Goal: Information Seeking & Learning: Learn about a topic

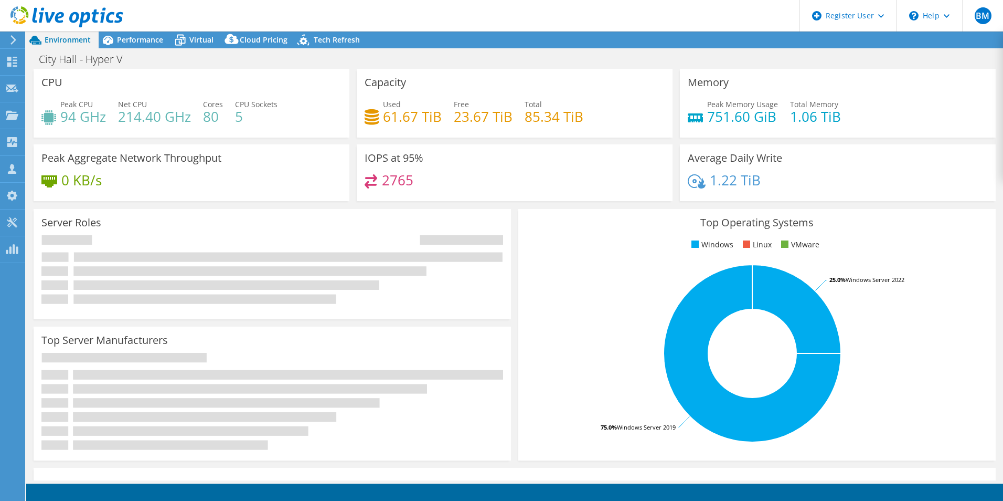
select select "USD"
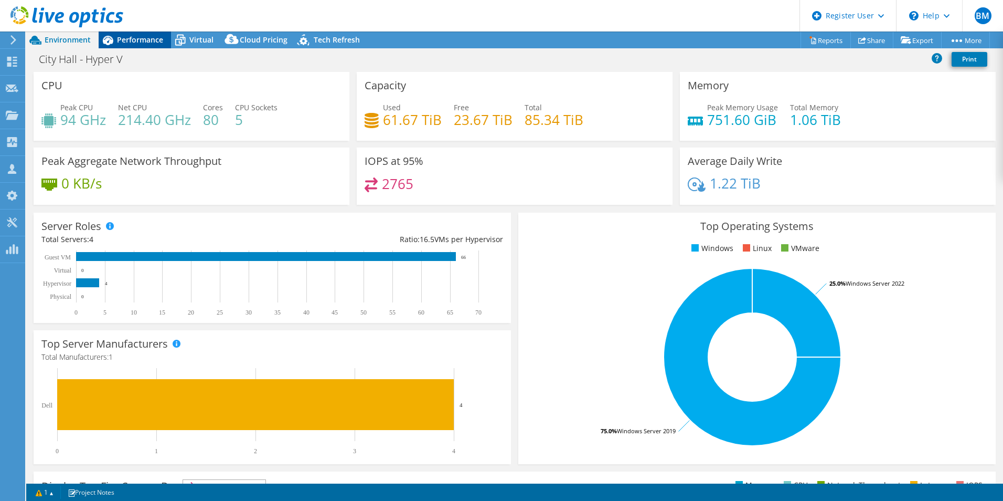
click at [150, 37] on span "Performance" at bounding box center [140, 40] width 46 height 10
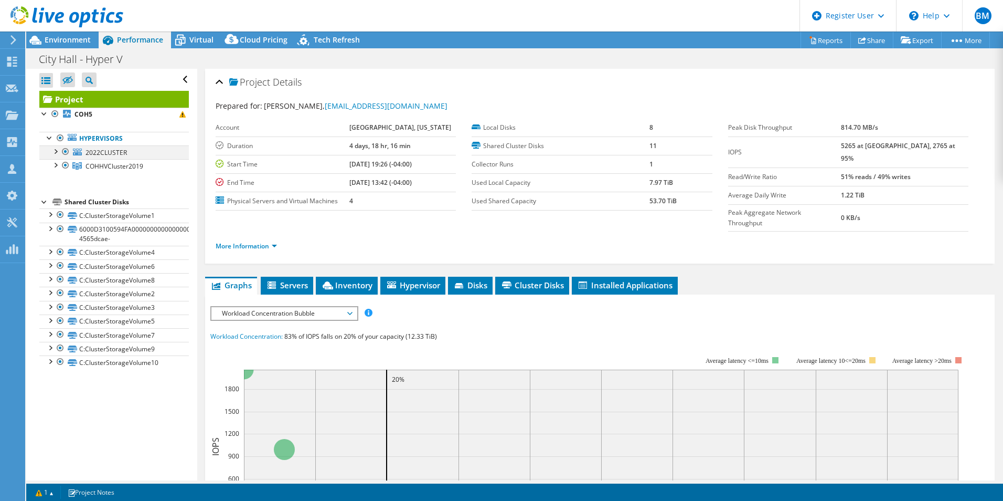
click at [57, 151] on div at bounding box center [55, 150] width 10 height 10
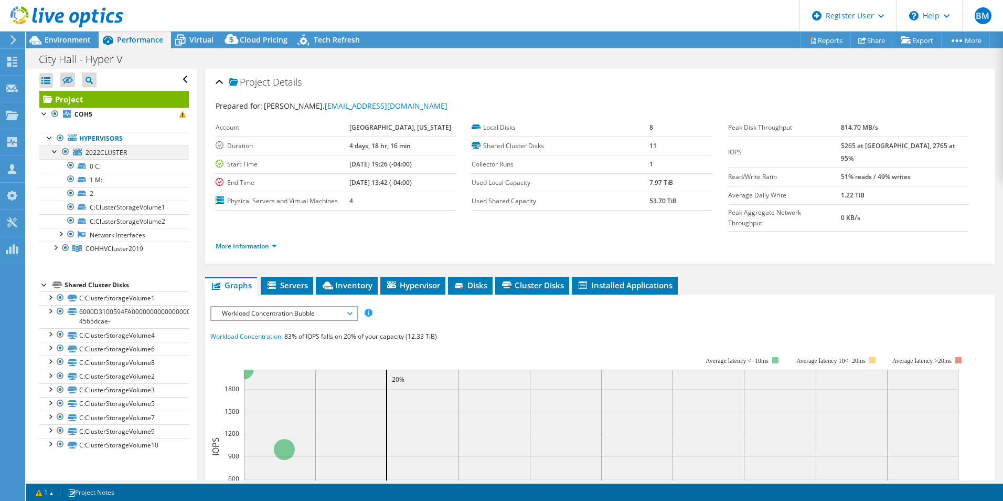
click at [57, 151] on div at bounding box center [55, 150] width 10 height 10
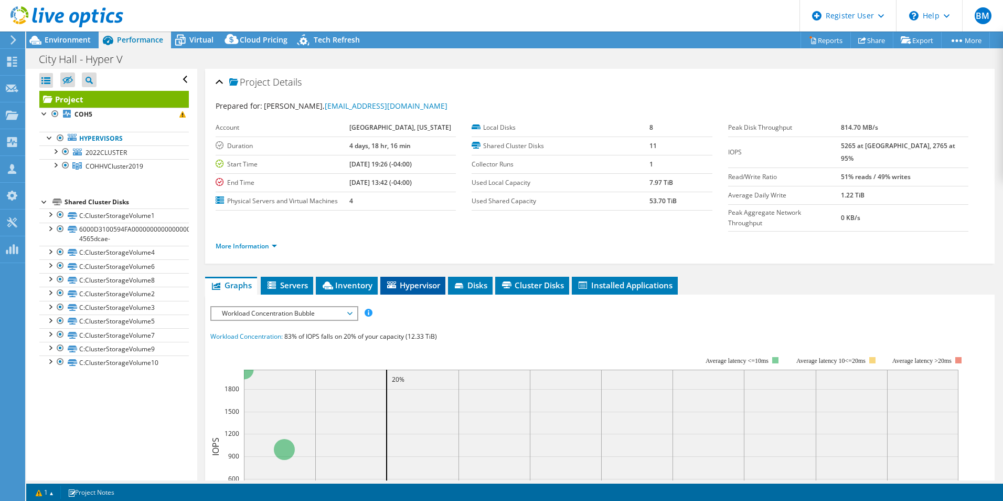
click at [419, 276] on li "Hypervisor" at bounding box center [412, 285] width 65 height 18
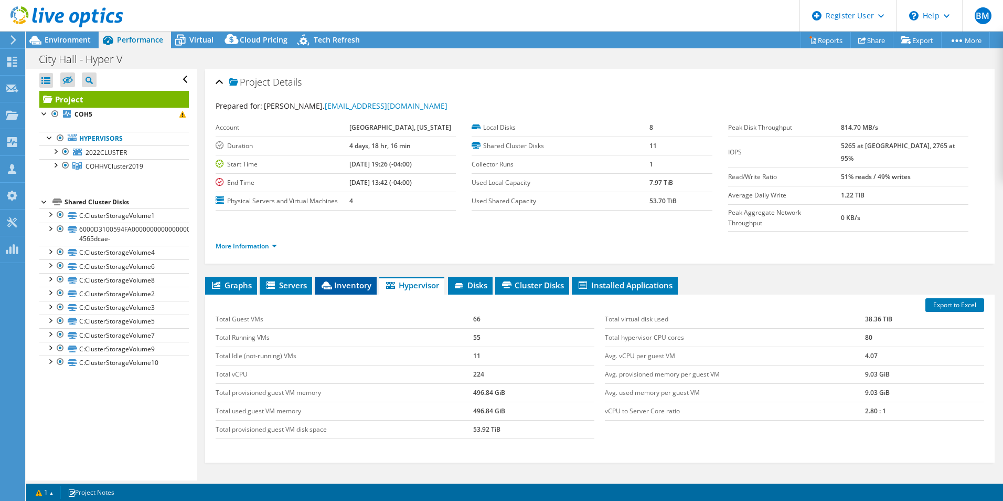
click at [353, 280] on span "Inventory" at bounding box center [345, 285] width 51 height 10
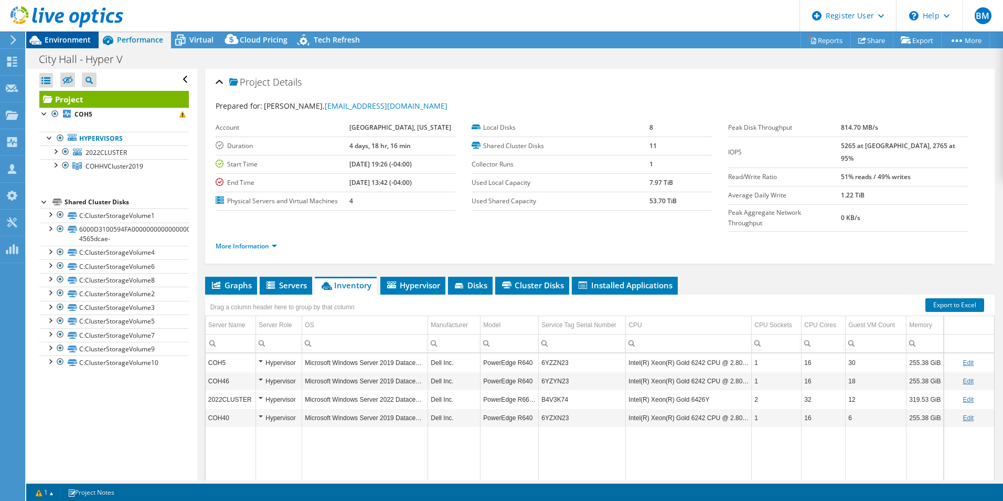
click at [60, 43] on span "Environment" at bounding box center [68, 40] width 46 height 10
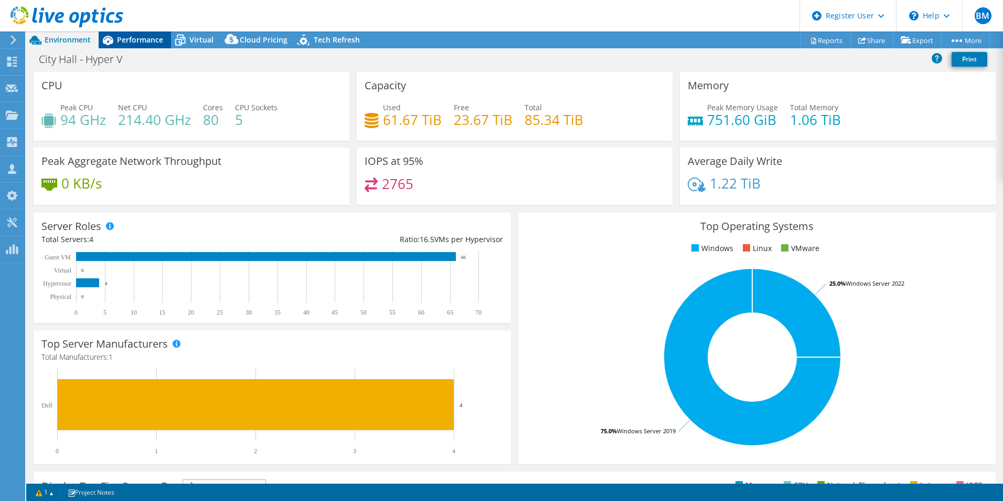
click at [137, 35] on span "Performance" at bounding box center [140, 40] width 46 height 10
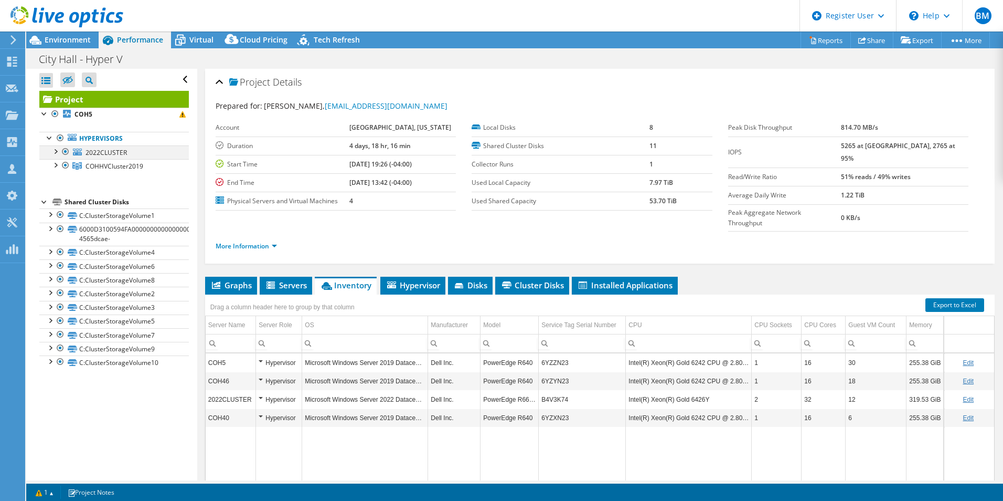
click at [64, 150] on div at bounding box center [65, 151] width 10 height 13
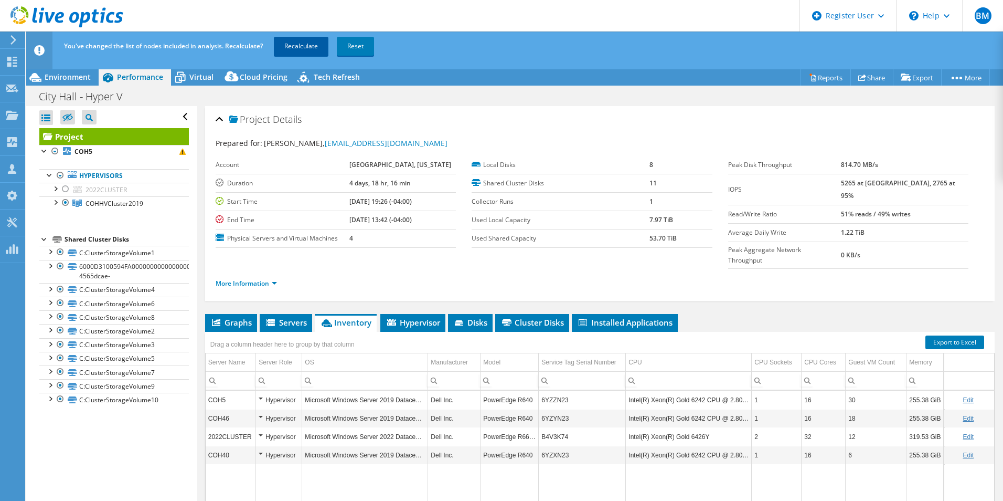
click at [304, 46] on link "Recalculate" at bounding box center [301, 46] width 55 height 19
drag, startPoint x: 88, startPoint y: 204, endPoint x: 162, endPoint y: 206, distance: 74.0
click at [162, 206] on link "COHHVCluster2019" at bounding box center [114, 203] width 150 height 14
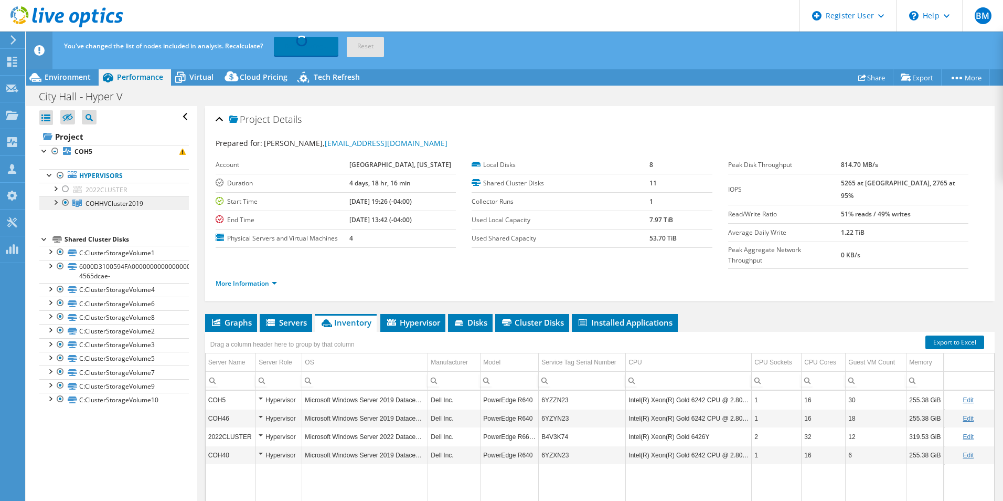
drag, startPoint x: 86, startPoint y: 204, endPoint x: 157, endPoint y: 208, distance: 71.4
click at [157, 208] on link "COHHVCluster2019" at bounding box center [114, 203] width 150 height 14
copy span "COHHVCluster2019"
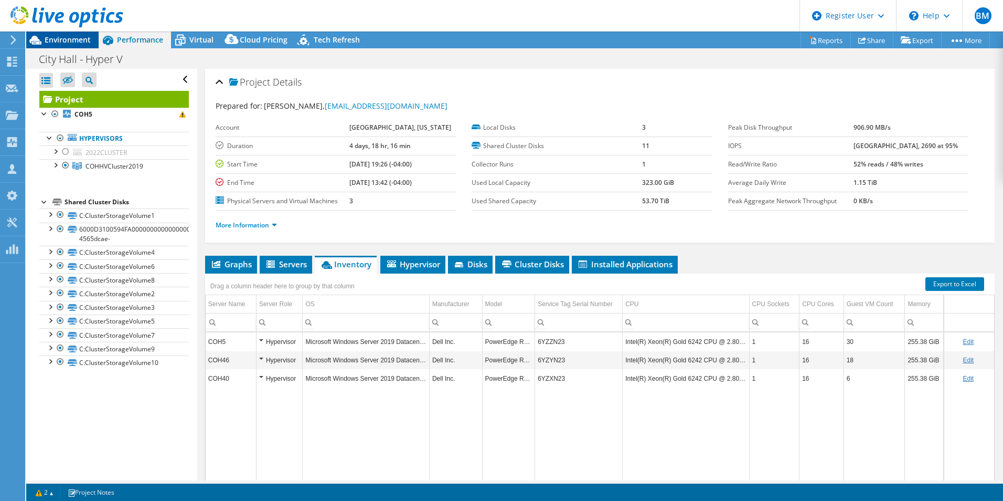
click at [68, 45] on div "Environment" at bounding box center [62, 39] width 72 height 17
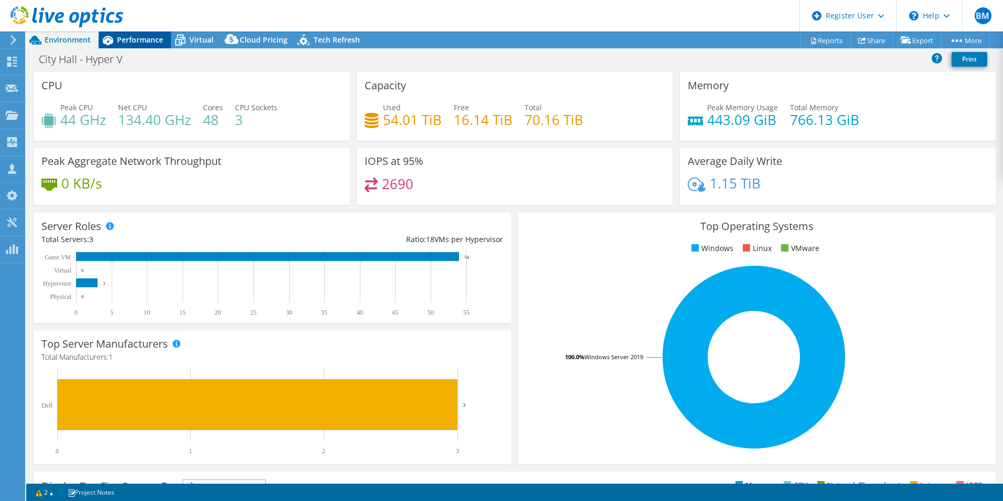
click at [124, 39] on span "Performance" at bounding box center [140, 40] width 46 height 10
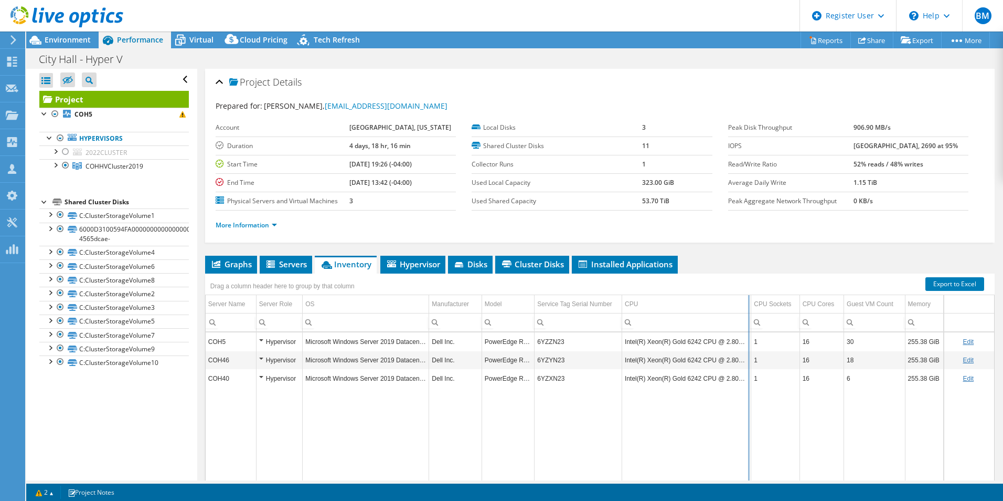
click at [748, 303] on div "Drag a column header here to group by that column Server Name Server Role OS Ma…" at bounding box center [600, 384] width 790 height 223
click at [77, 36] on span "Environment" at bounding box center [68, 40] width 46 height 10
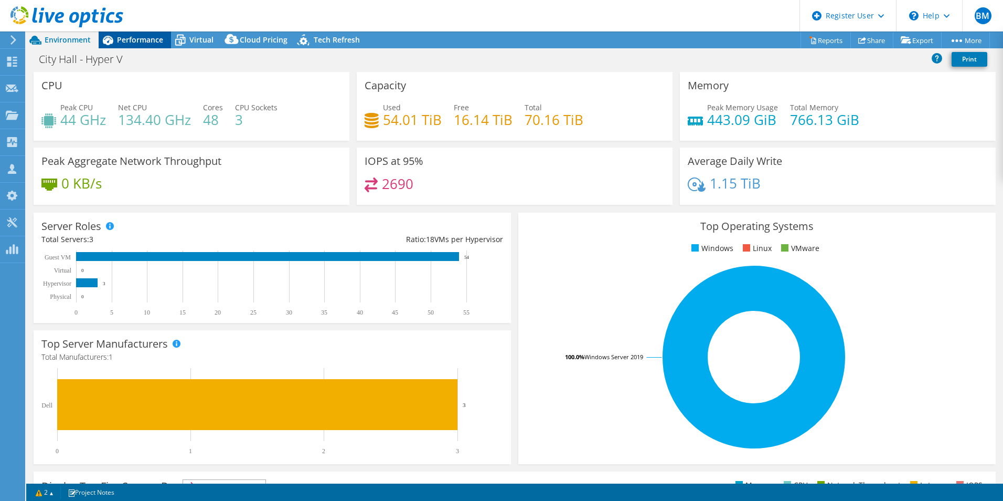
click at [139, 40] on span "Performance" at bounding box center [140, 40] width 46 height 10
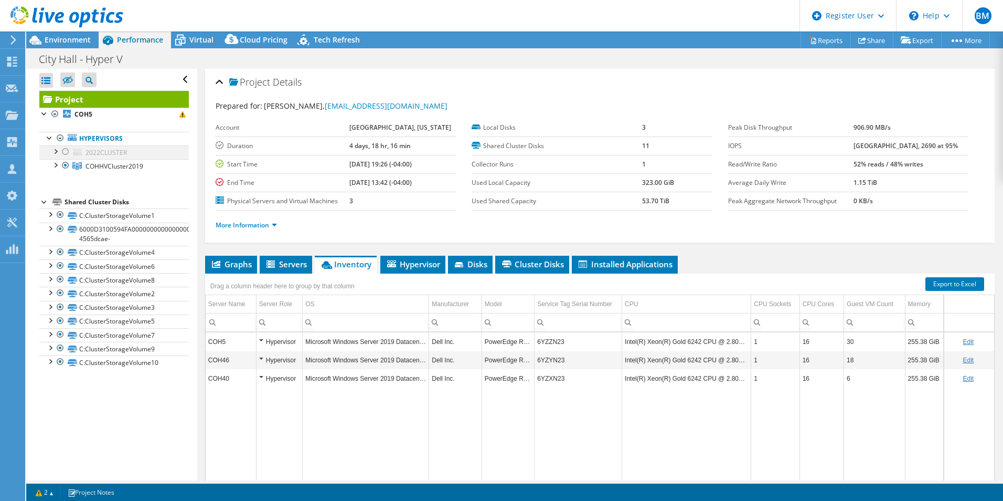
click at [65, 155] on div at bounding box center [65, 151] width 10 height 13
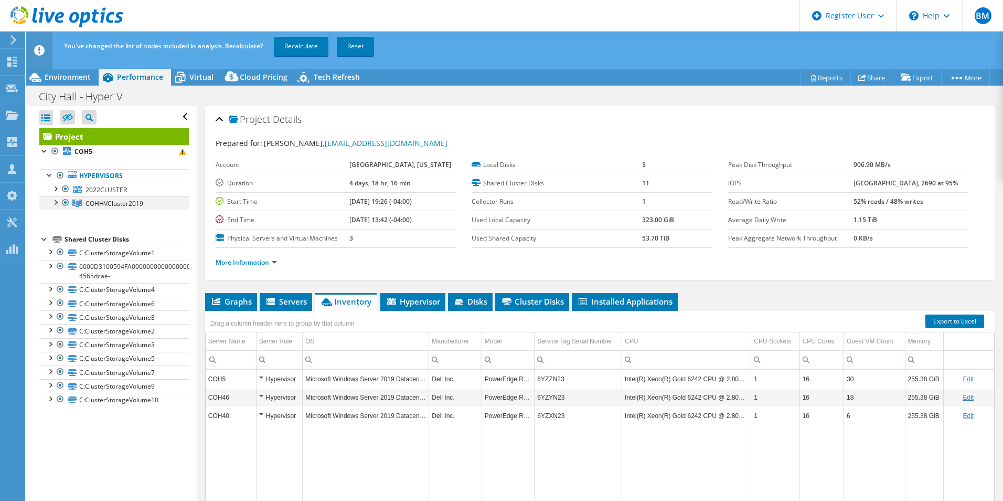
click at [65, 204] on div at bounding box center [65, 202] width 10 height 13
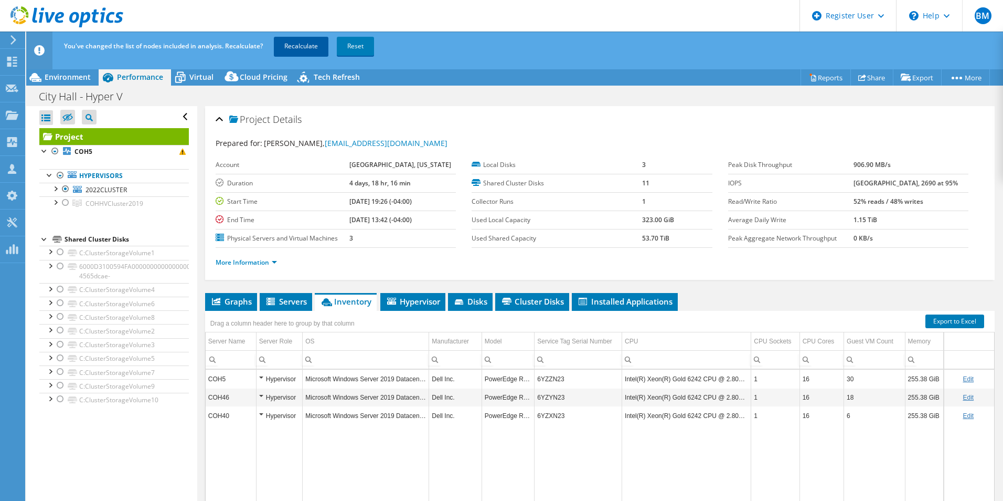
click at [297, 39] on link "Recalculate" at bounding box center [301, 46] width 55 height 19
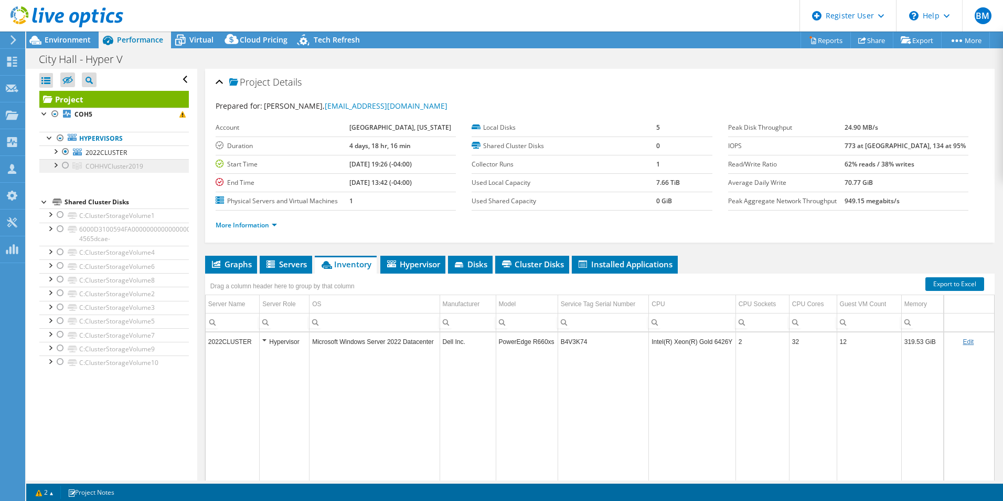
click at [99, 166] on span "COHHVCluster2019" at bounding box center [115, 166] width 58 height 9
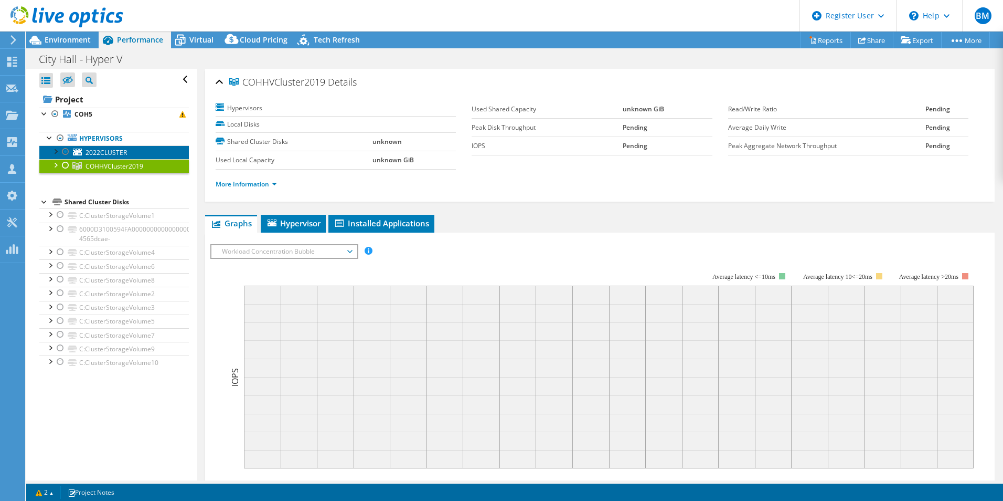
click at [99, 151] on span "2022CLUSTER" at bounding box center [106, 152] width 41 height 9
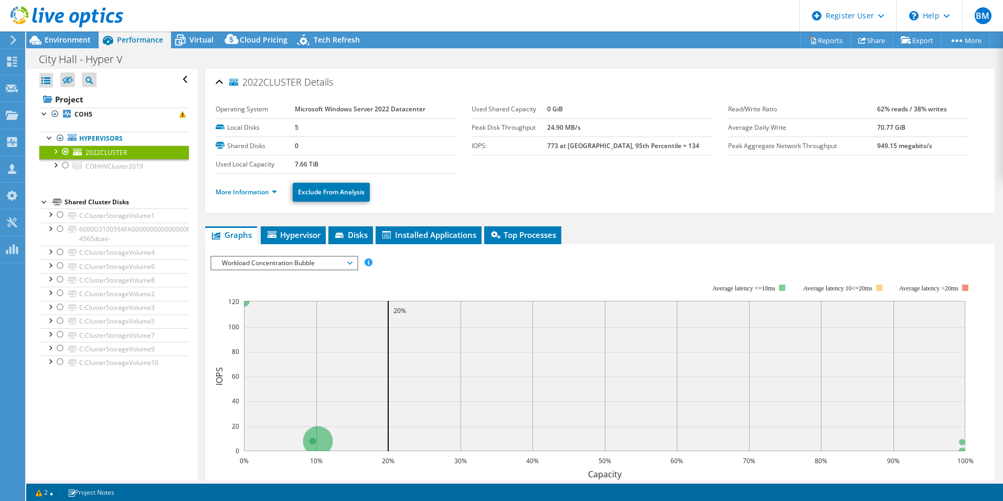
drag, startPoint x: 242, startPoint y: 83, endPoint x: 301, endPoint y: 88, distance: 58.4
click at [301, 88] on span "2022CLUSTER" at bounding box center [265, 82] width 72 height 10
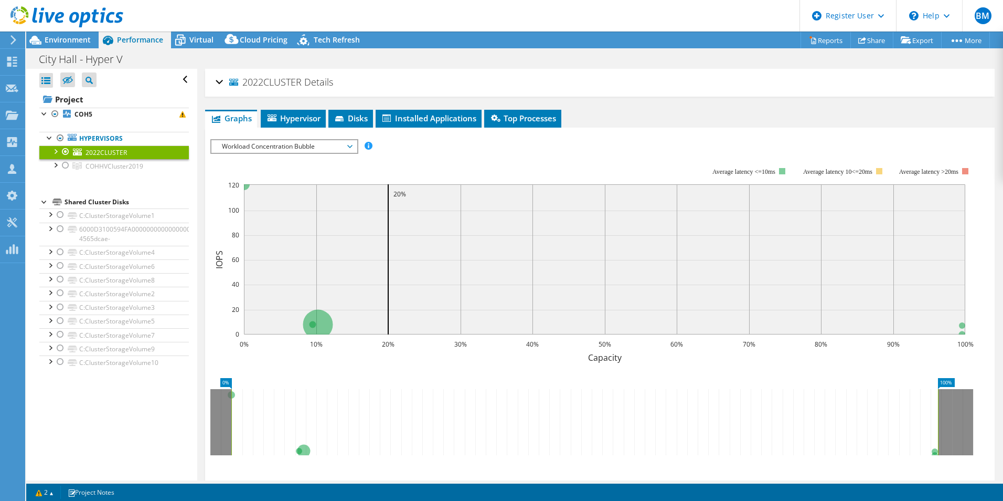
copy span "2022CLUSTER"
click at [220, 83] on div "2022CLUSTER Details" at bounding box center [600, 82] width 769 height 23
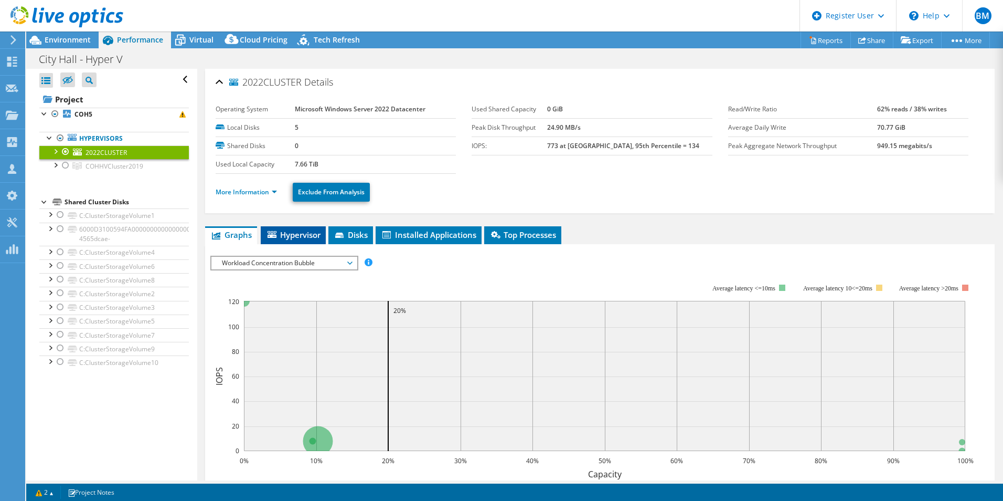
click at [300, 234] on span "Hypervisor" at bounding box center [293, 234] width 55 height 10
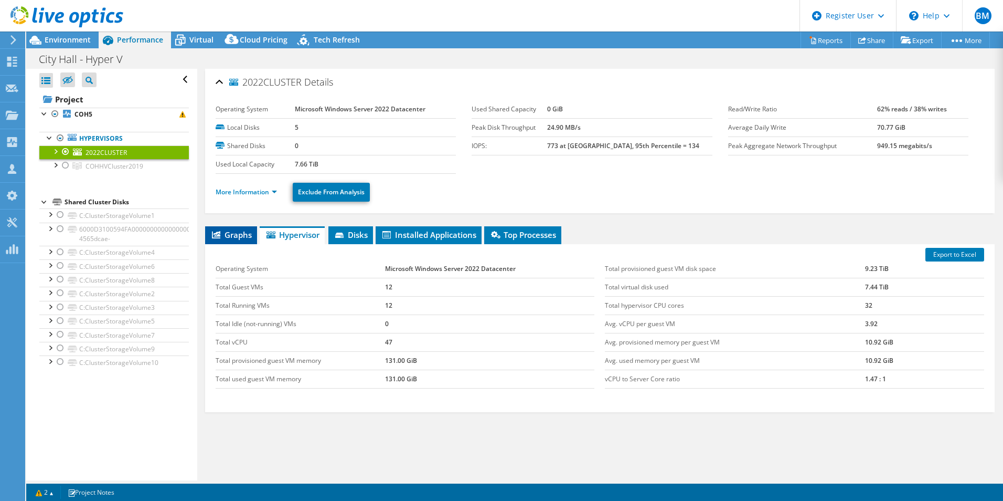
click at [238, 238] on span "Graphs" at bounding box center [230, 234] width 41 height 10
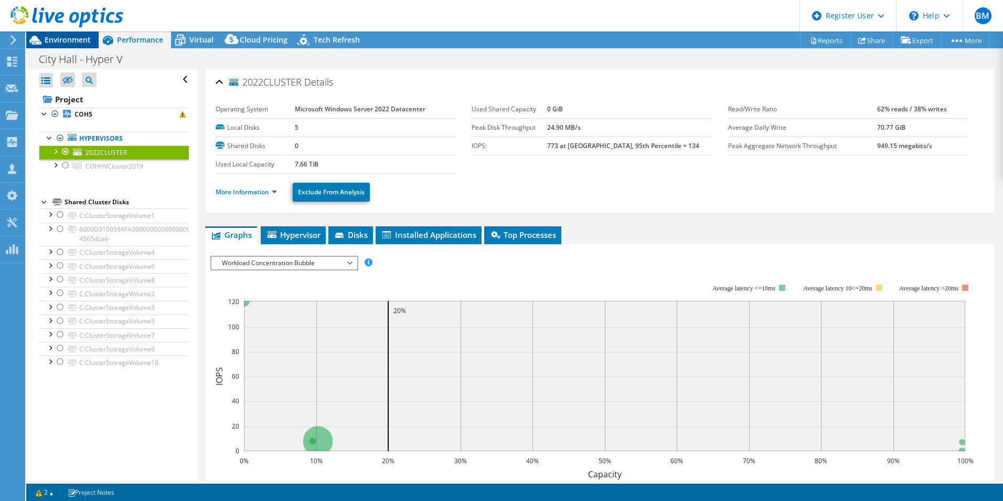
click at [75, 36] on span "Environment" at bounding box center [68, 40] width 46 height 10
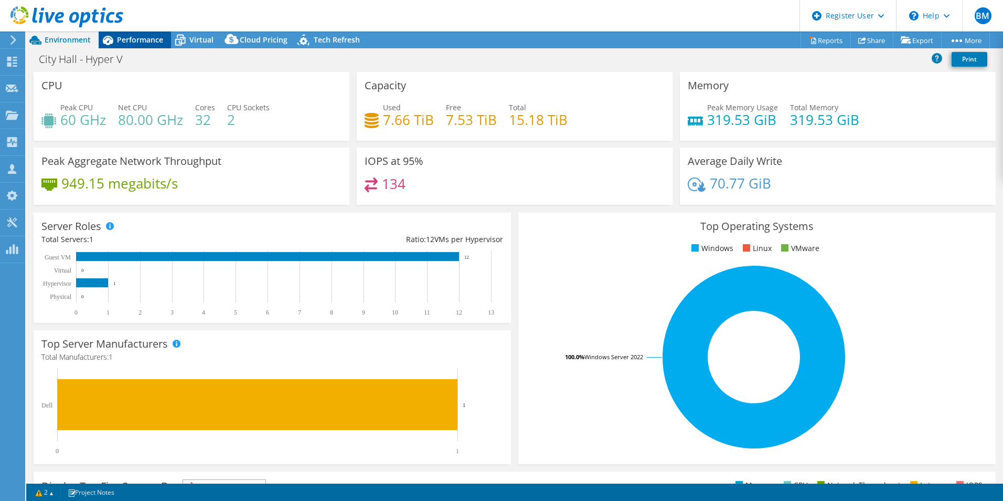
click at [145, 39] on span "Performance" at bounding box center [140, 40] width 46 height 10
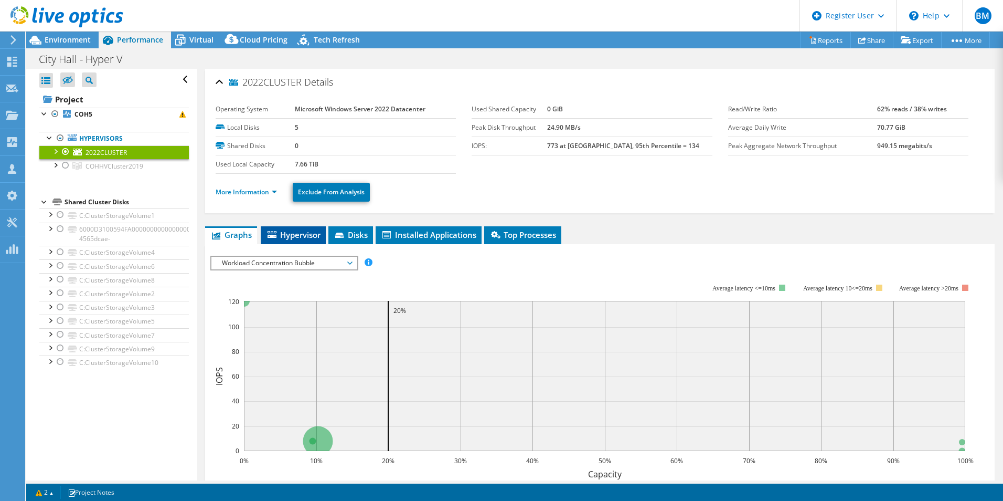
click at [306, 237] on span "Hypervisor" at bounding box center [293, 234] width 55 height 10
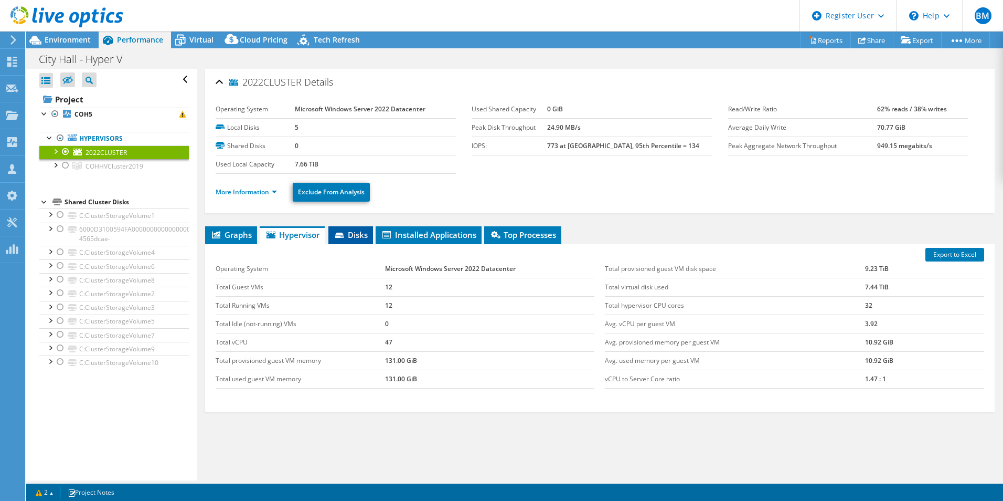
click at [372, 234] on li "Disks" at bounding box center [350, 235] width 45 height 18
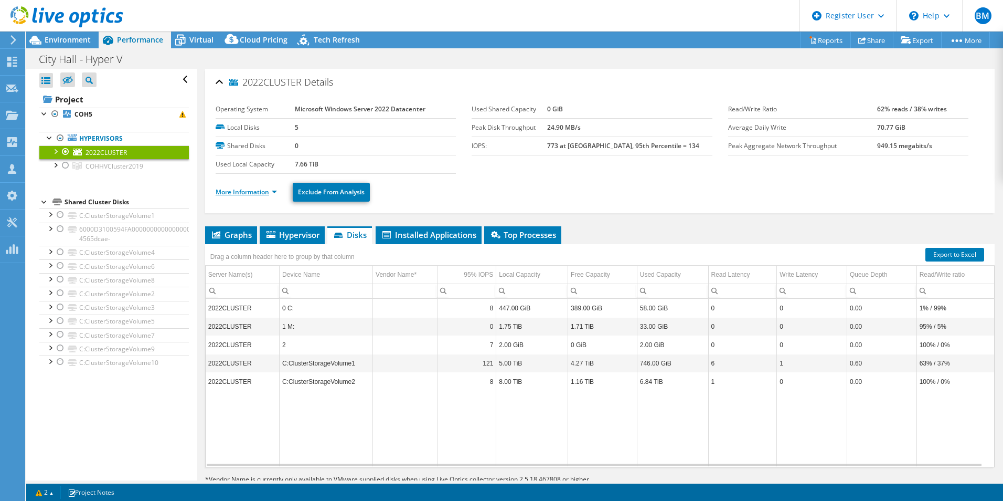
click at [253, 194] on link "More Information" at bounding box center [246, 191] width 61 height 9
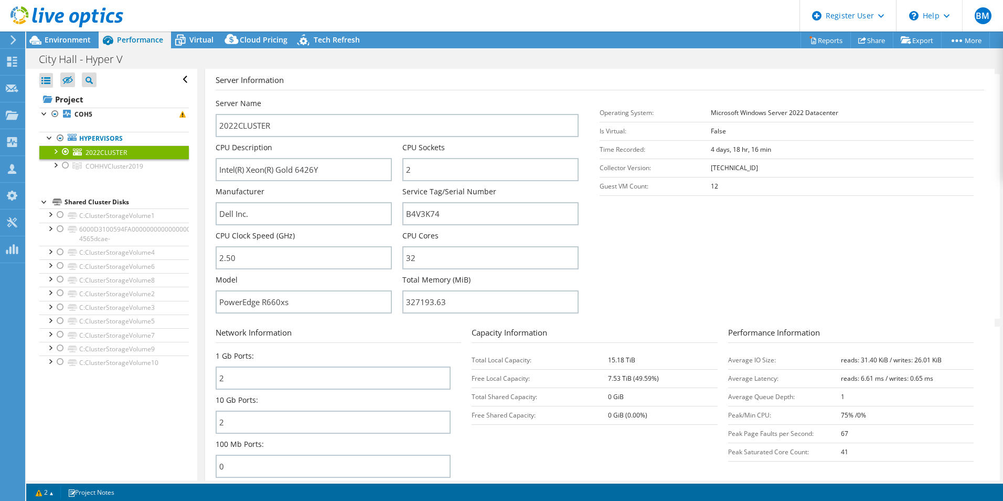
scroll to position [210, 0]
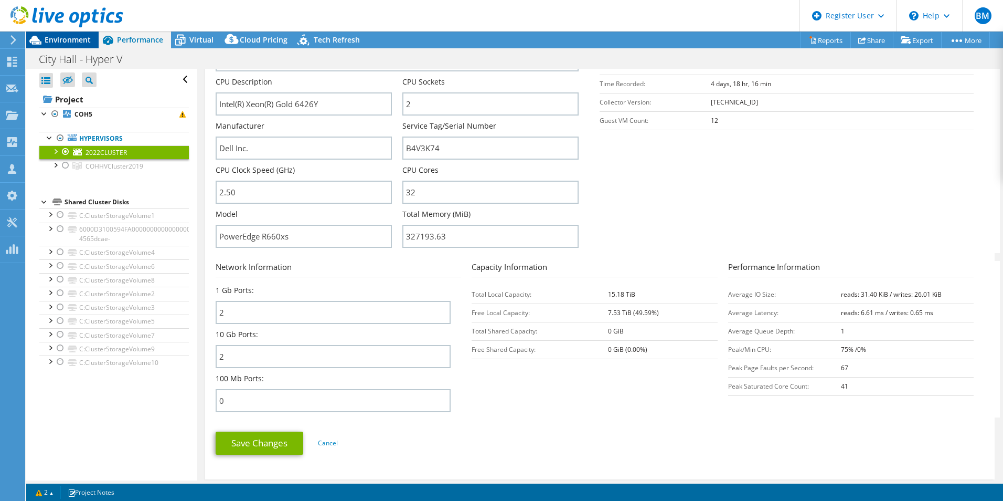
click at [61, 36] on span "Environment" at bounding box center [68, 40] width 46 height 10
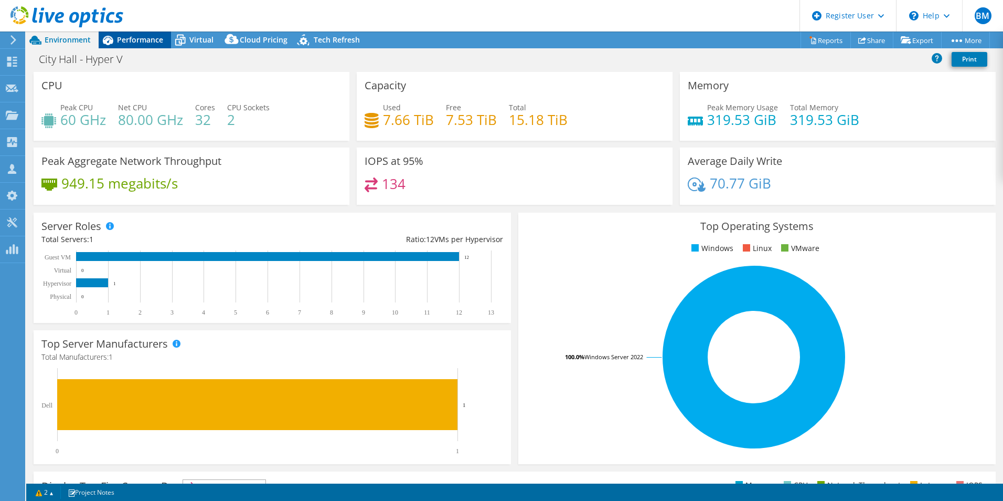
click at [132, 36] on span "Performance" at bounding box center [140, 40] width 46 height 10
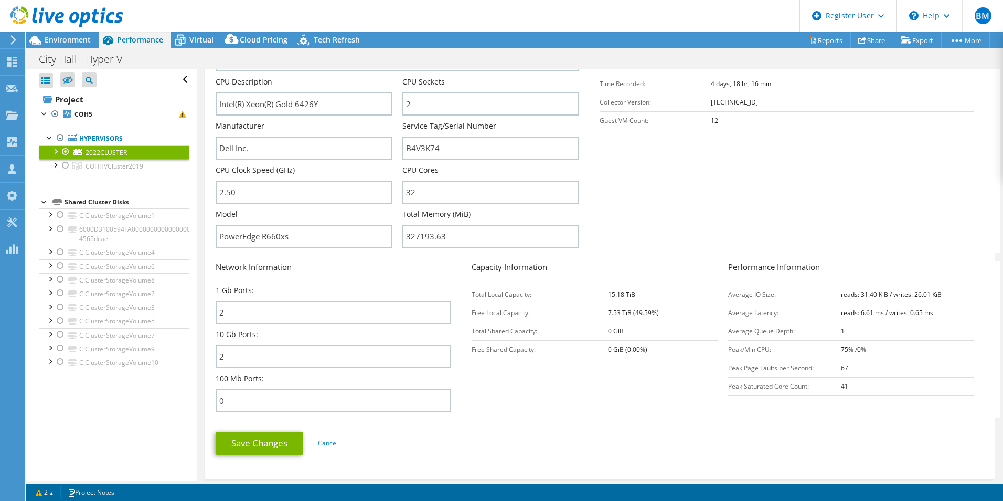
scroll to position [0, 0]
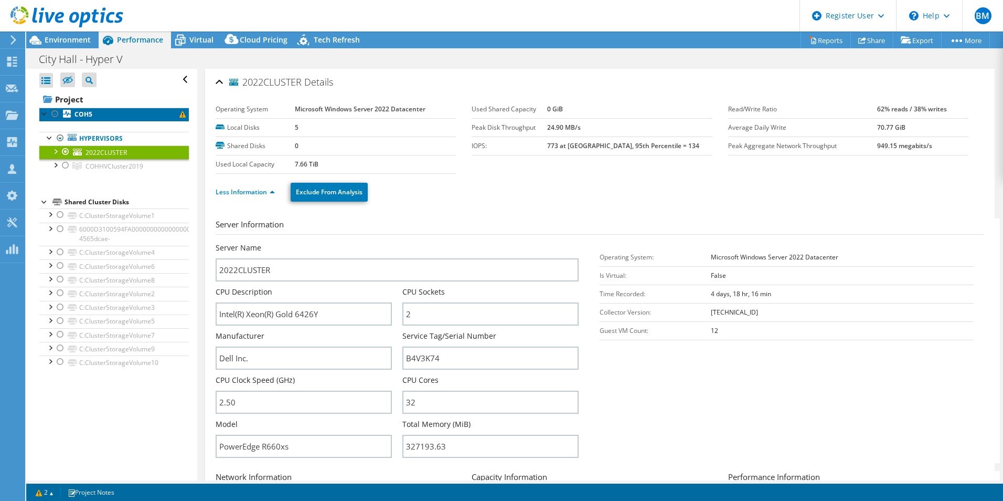
click at [100, 113] on link "COH5" at bounding box center [114, 115] width 150 height 14
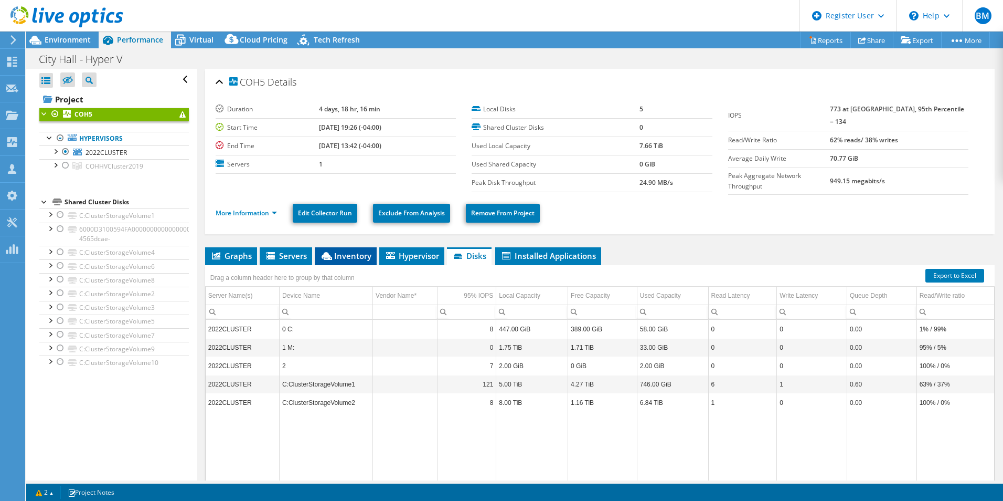
click at [346, 250] on span "Inventory" at bounding box center [345, 255] width 51 height 10
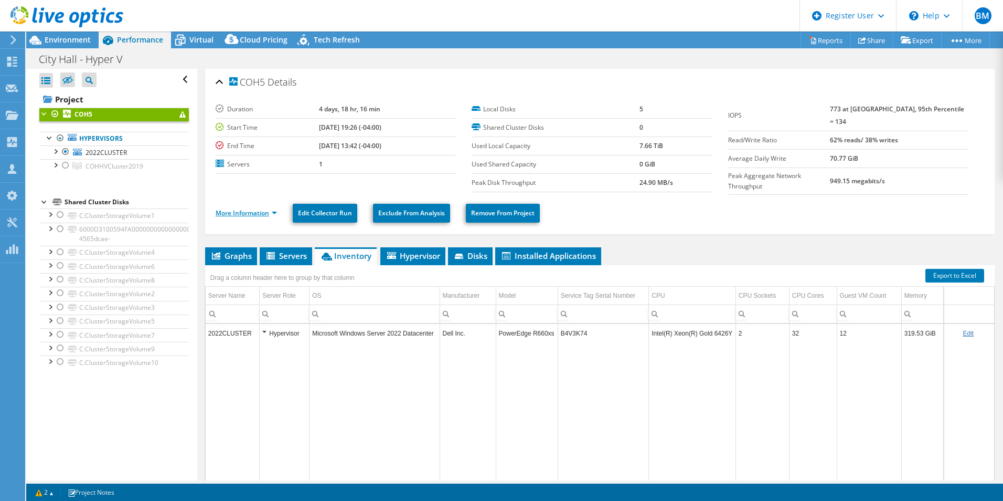
click at [248, 212] on link "More Information" at bounding box center [246, 212] width 61 height 9
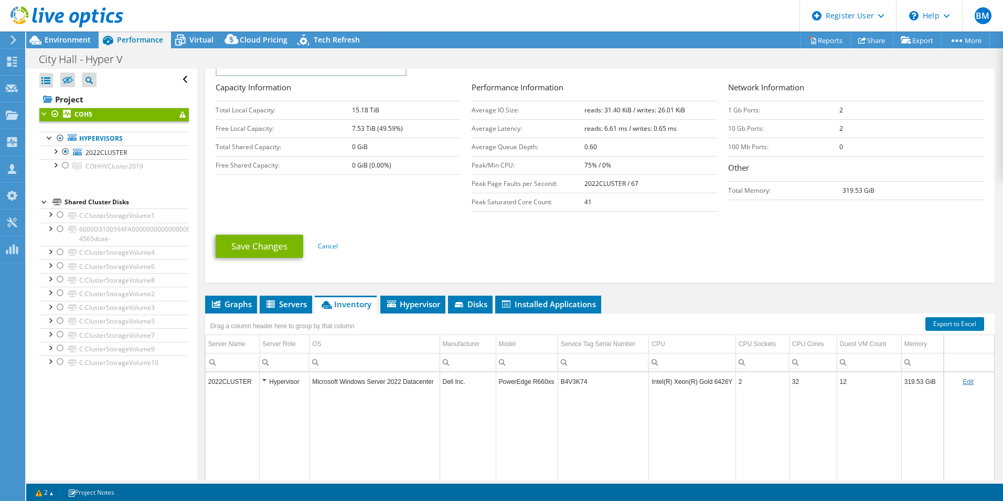
scroll to position [290, 0]
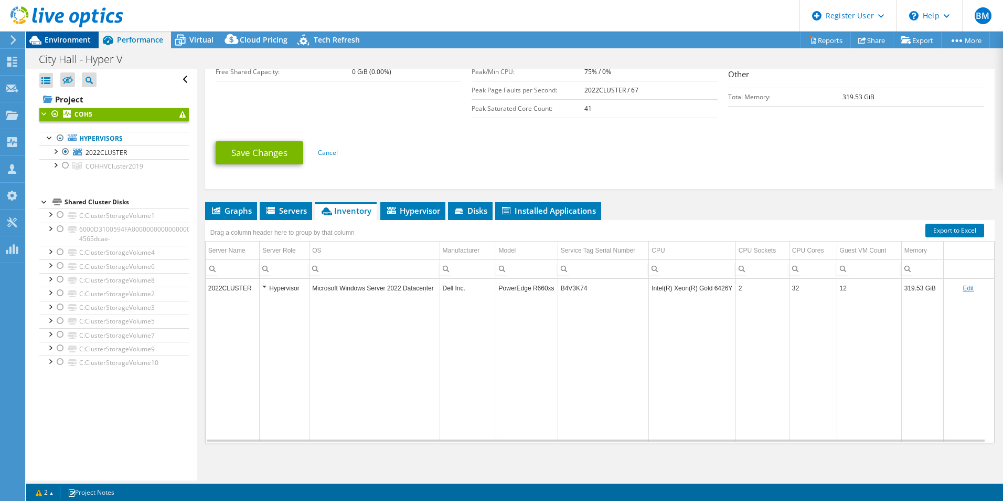
click at [57, 39] on span "Environment" at bounding box center [68, 40] width 46 height 10
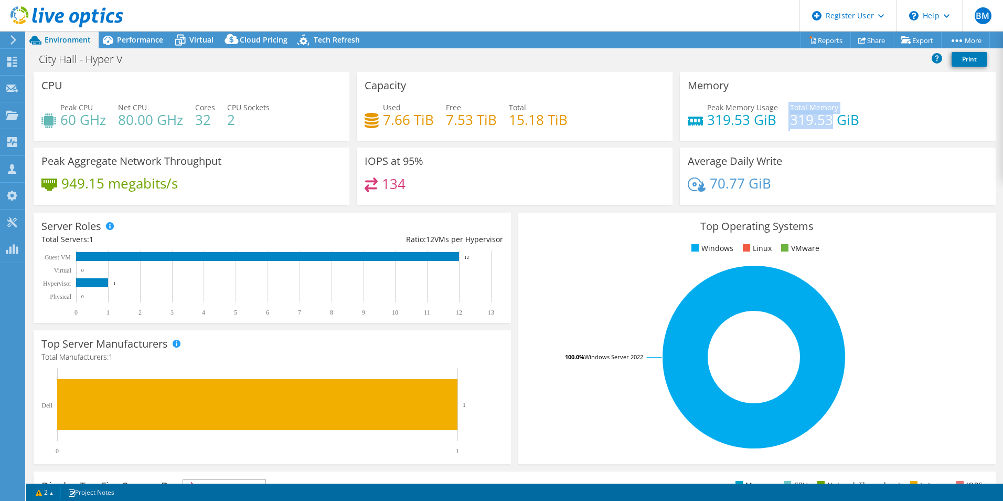
drag, startPoint x: 783, startPoint y: 123, endPoint x: 827, endPoint y: 121, distance: 44.1
click at [827, 121] on div "Peak Memory Usage 319.53 GiB Total Memory 319.53 GiB" at bounding box center [838, 119] width 300 height 34
drag, startPoint x: 826, startPoint y: 121, endPoint x: 818, endPoint y: 120, distance: 7.4
click at [818, 120] on h4 "319.53 GiB" at bounding box center [824, 120] width 69 height 12
click at [790, 121] on h4 "319.53 GiB" at bounding box center [824, 120] width 69 height 12
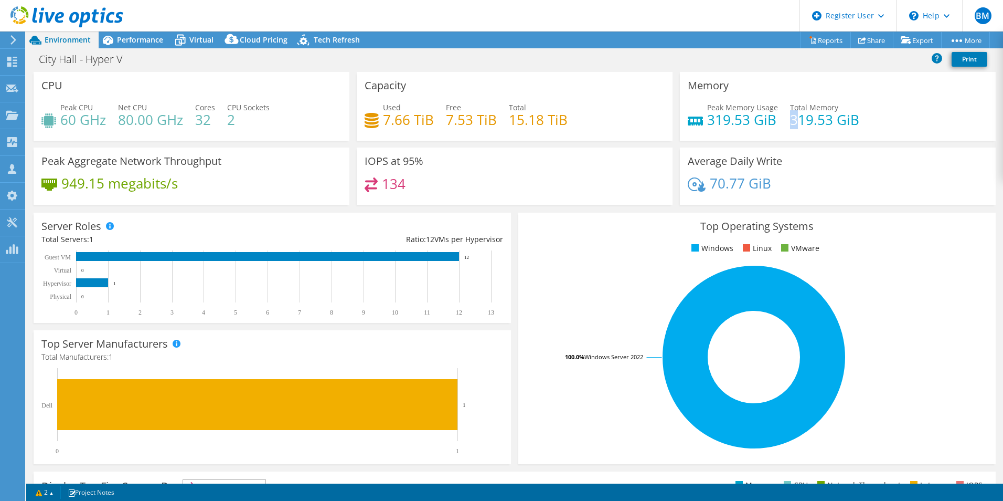
click at [790, 122] on h4 "319.53 GiB" at bounding box center [824, 120] width 69 height 12
drag, startPoint x: 786, startPoint y: 122, endPoint x: 826, endPoint y: 121, distance: 40.4
click at [826, 121] on h4 "319.53 GiB" at bounding box center [824, 120] width 69 height 12
click at [133, 38] on span "Performance" at bounding box center [140, 40] width 46 height 10
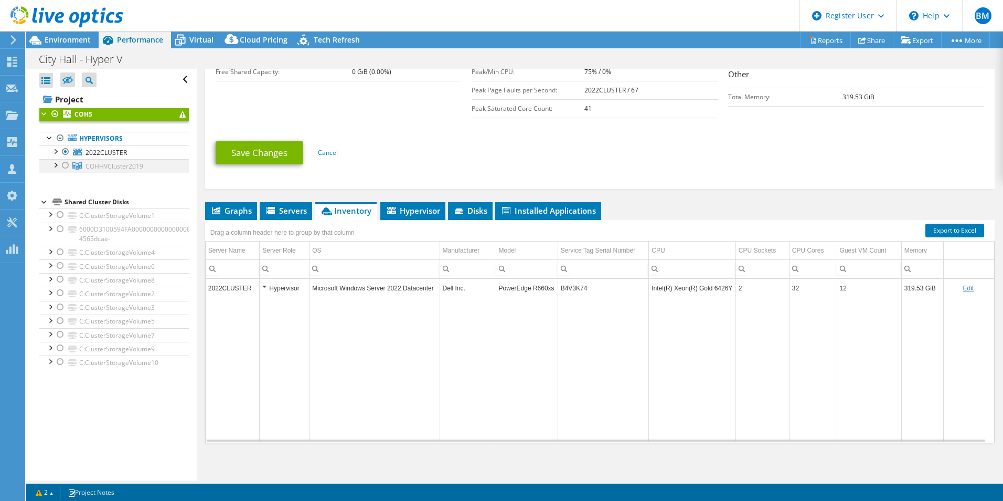
click at [63, 165] on div at bounding box center [65, 165] width 10 height 13
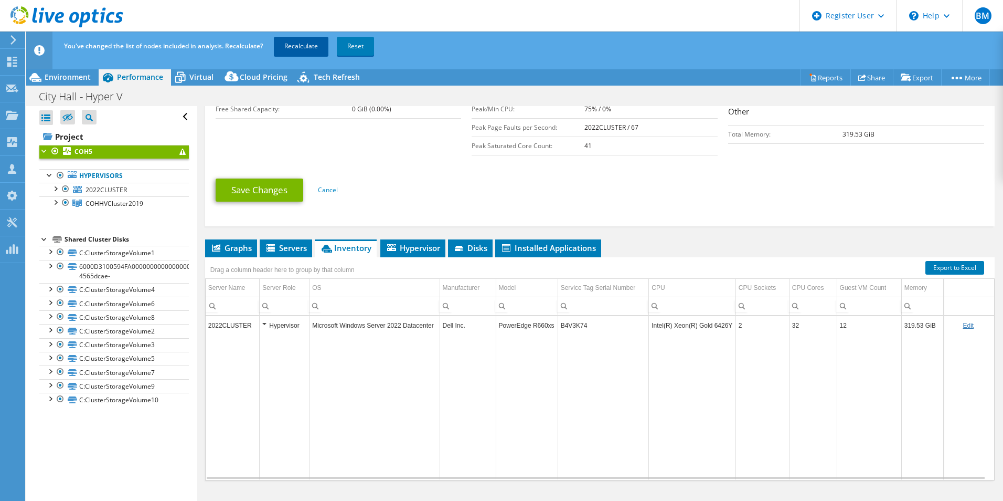
click at [302, 42] on link "Recalculate" at bounding box center [301, 46] width 55 height 19
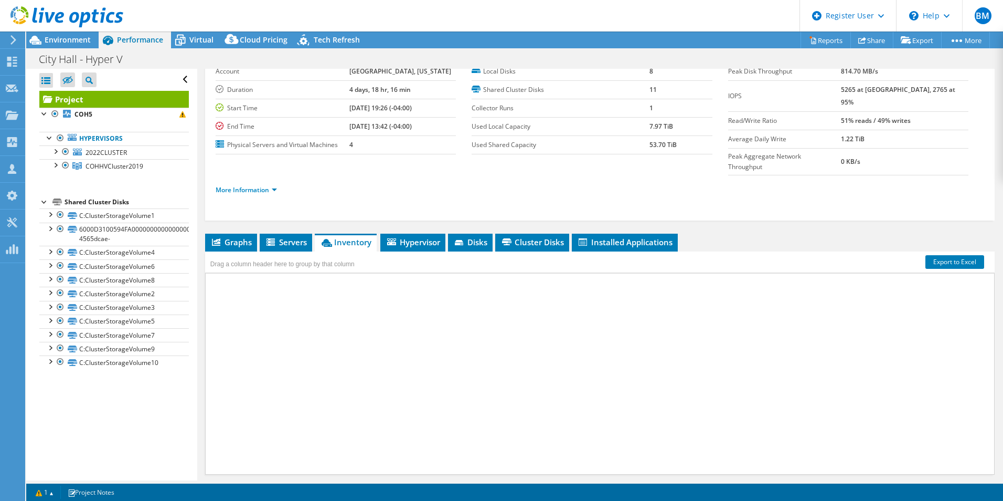
scroll to position [69, 0]
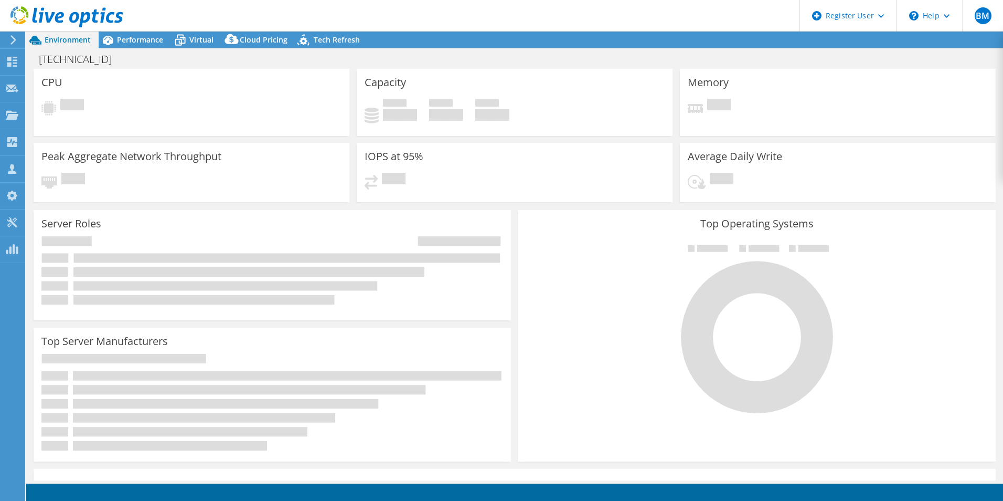
select select "USD"
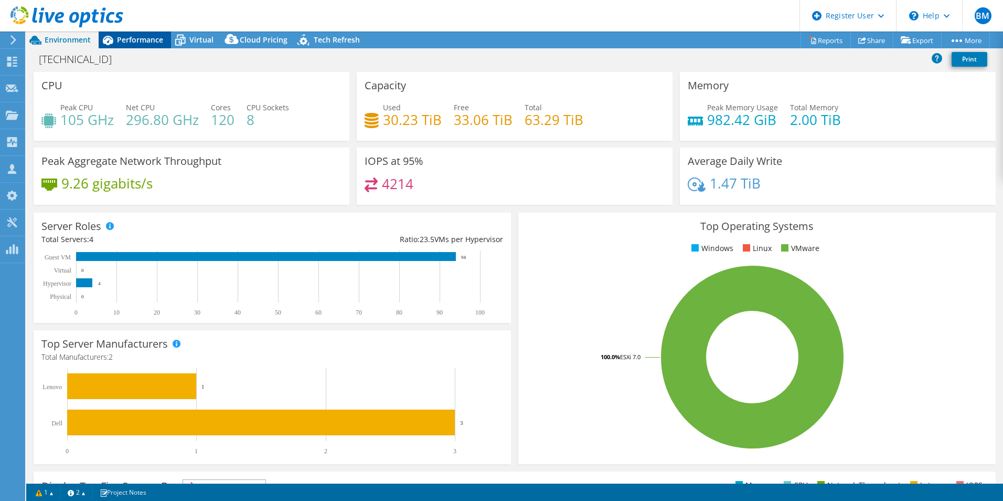
click at [136, 41] on span "Performance" at bounding box center [140, 40] width 46 height 10
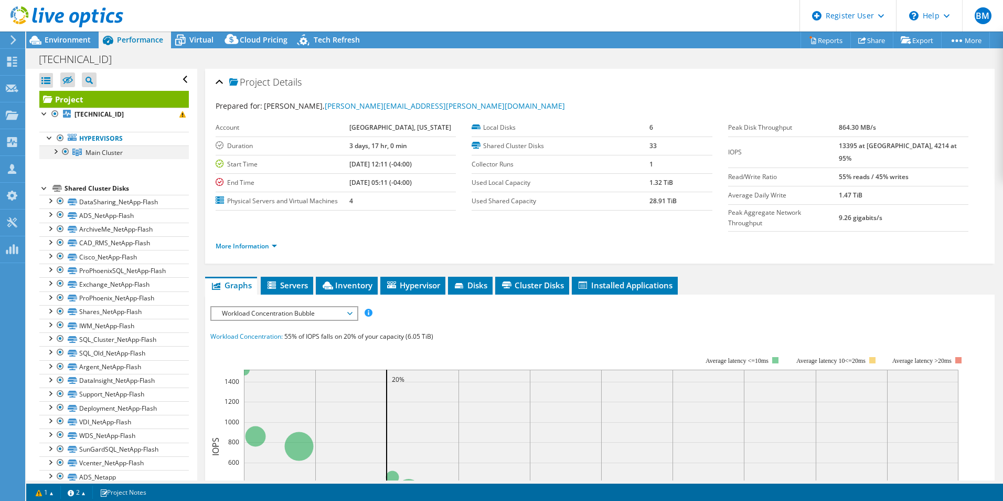
click at [55, 152] on div at bounding box center [55, 150] width 10 height 10
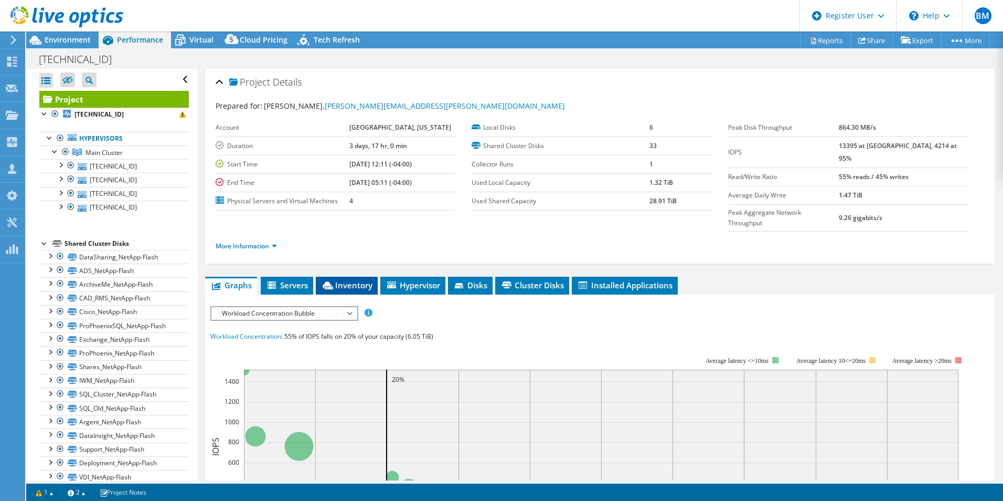
click at [352, 280] on span "Inventory" at bounding box center [346, 285] width 51 height 10
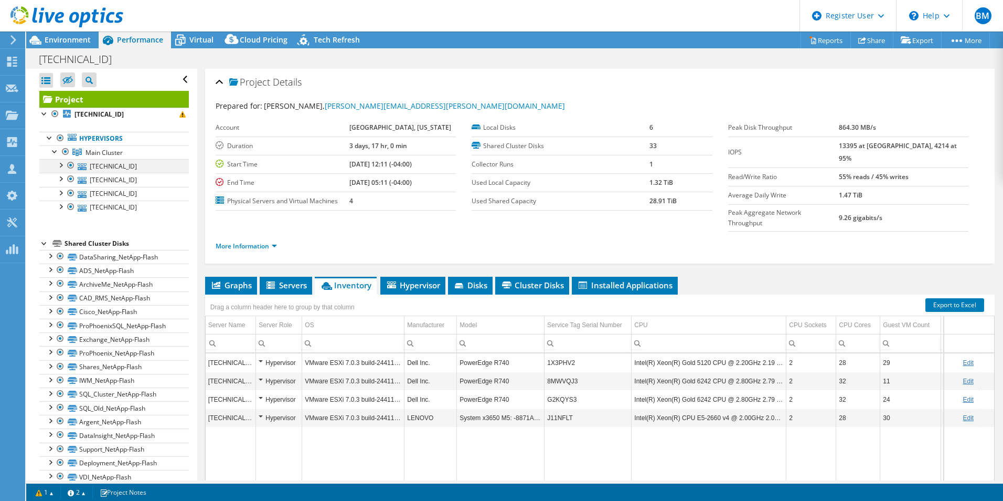
click at [61, 166] on div at bounding box center [60, 164] width 10 height 10
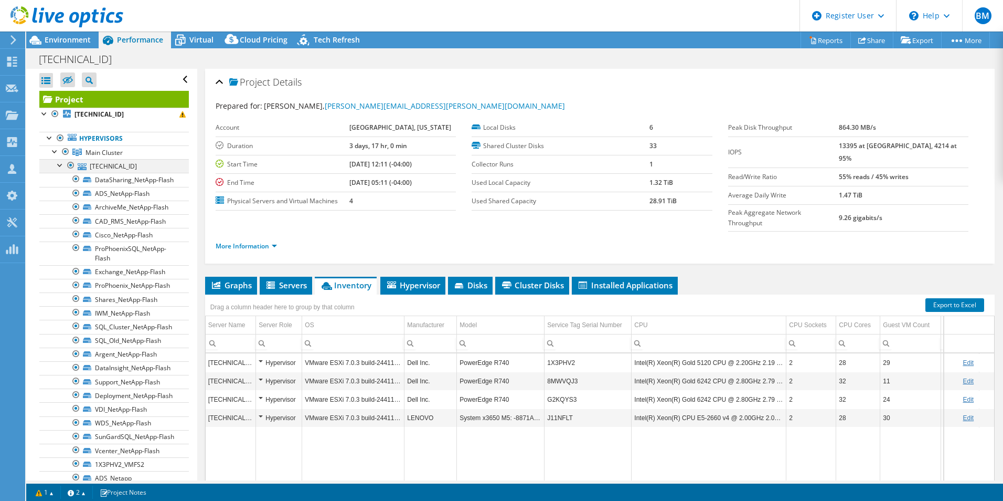
click at [61, 166] on div at bounding box center [60, 164] width 10 height 10
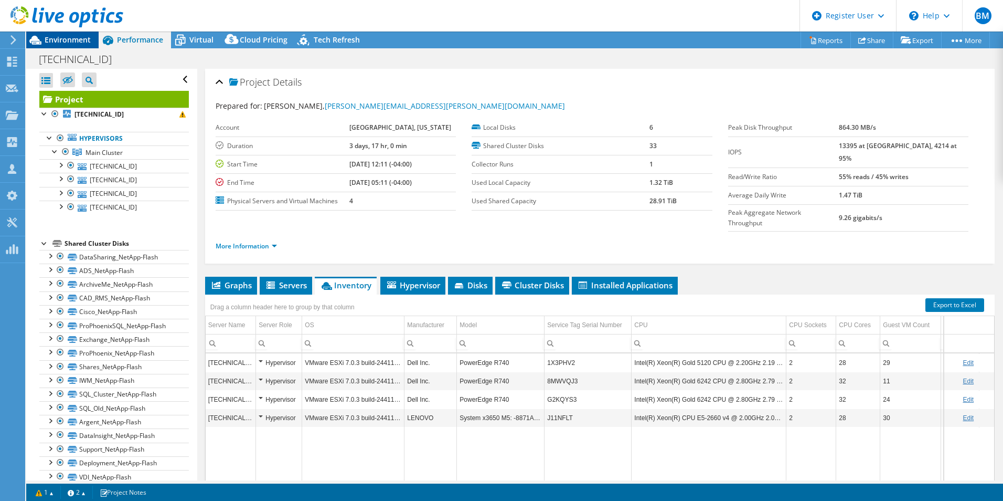
click at [50, 36] on span "Environment" at bounding box center [68, 40] width 46 height 10
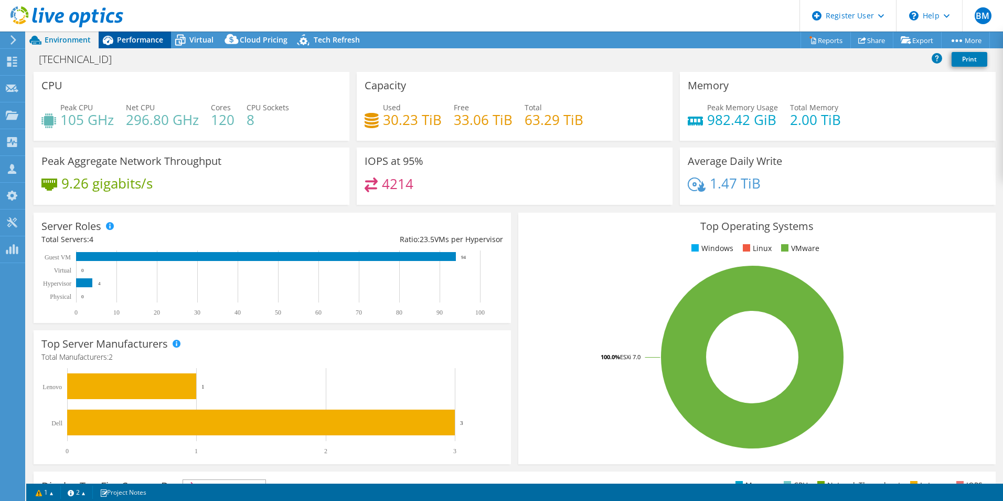
click at [150, 42] on span "Performance" at bounding box center [140, 40] width 46 height 10
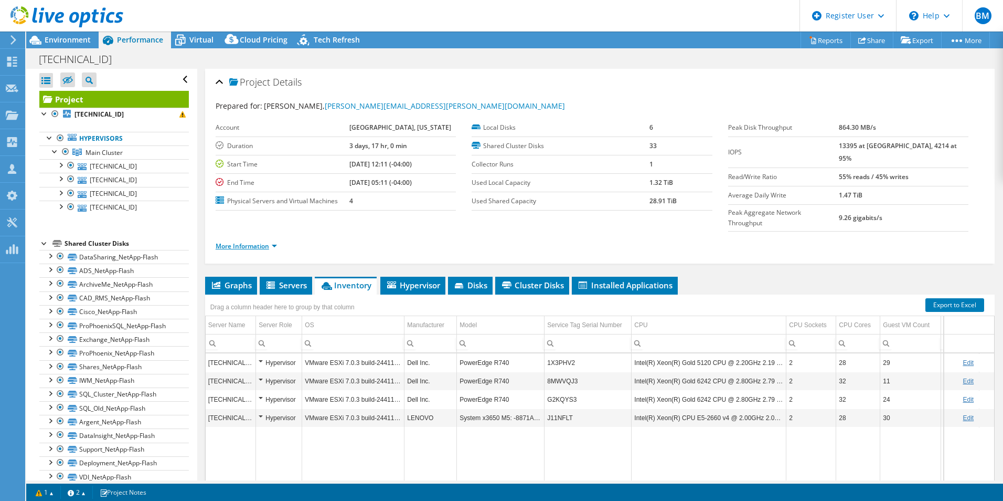
click at [248, 241] on link "More Information" at bounding box center [246, 245] width 61 height 9
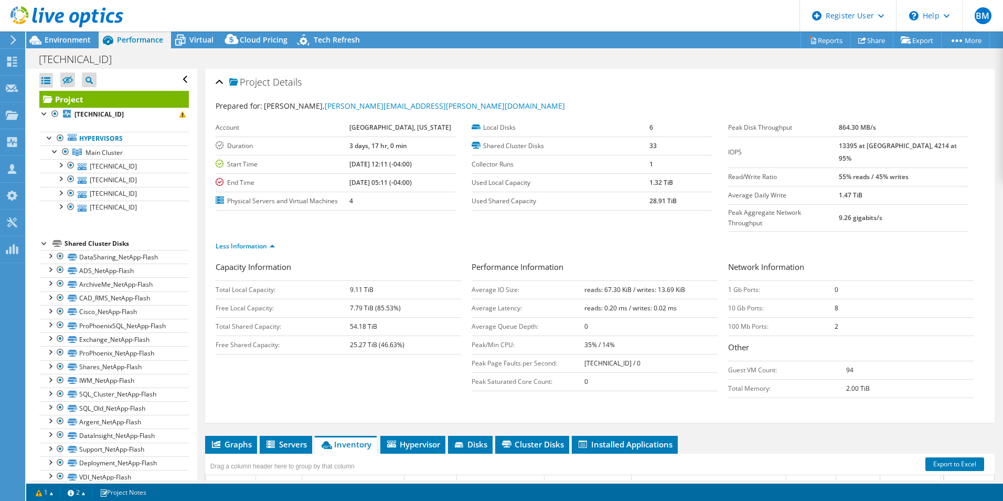
drag, startPoint x: 80, startPoint y: 45, endPoint x: 118, endPoint y: 56, distance: 38.8
click at [80, 45] on div "Environment" at bounding box center [62, 39] width 72 height 17
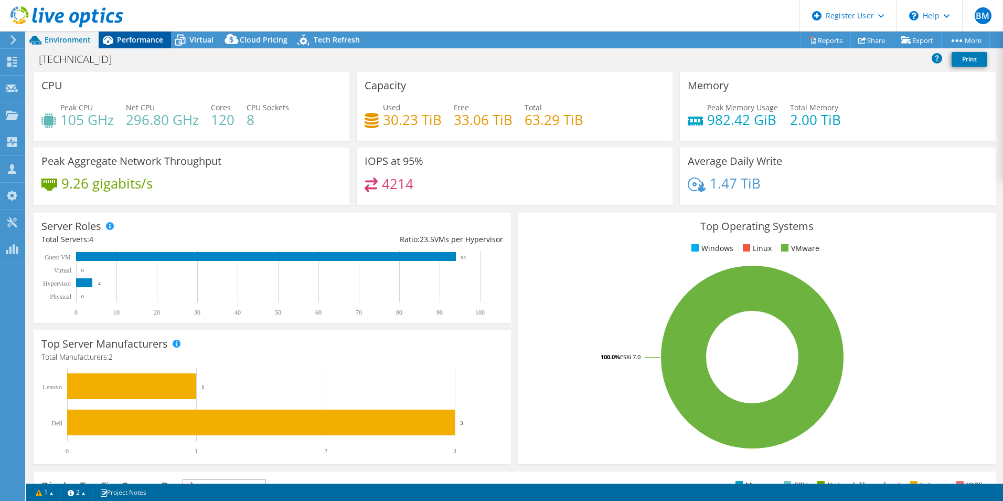
click at [135, 37] on span "Performance" at bounding box center [140, 40] width 46 height 10
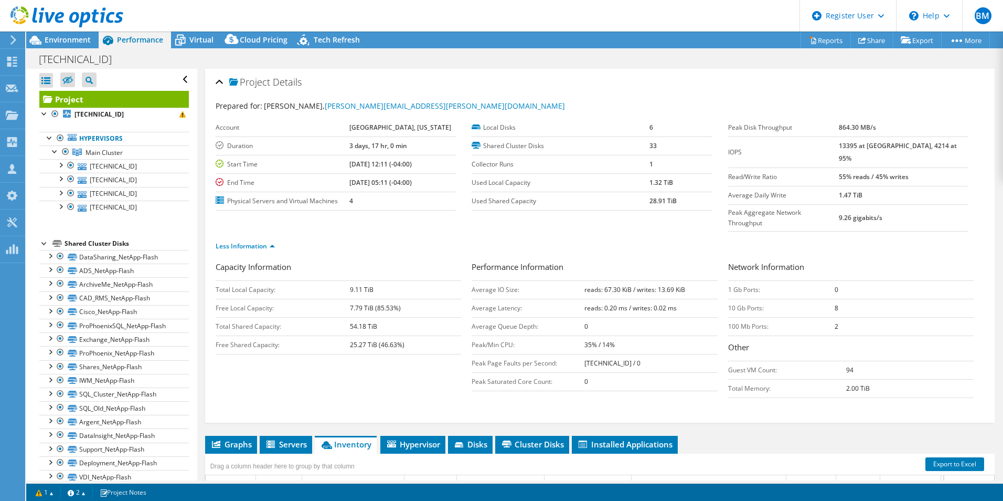
drag, startPoint x: 239, startPoint y: 418, endPoint x: 276, endPoint y: 409, distance: 38.7
click at [242, 435] on li "Graphs" at bounding box center [231, 444] width 52 height 18
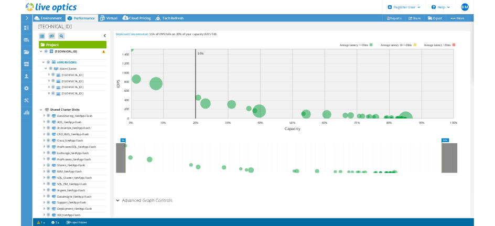
scroll to position [367, 0]
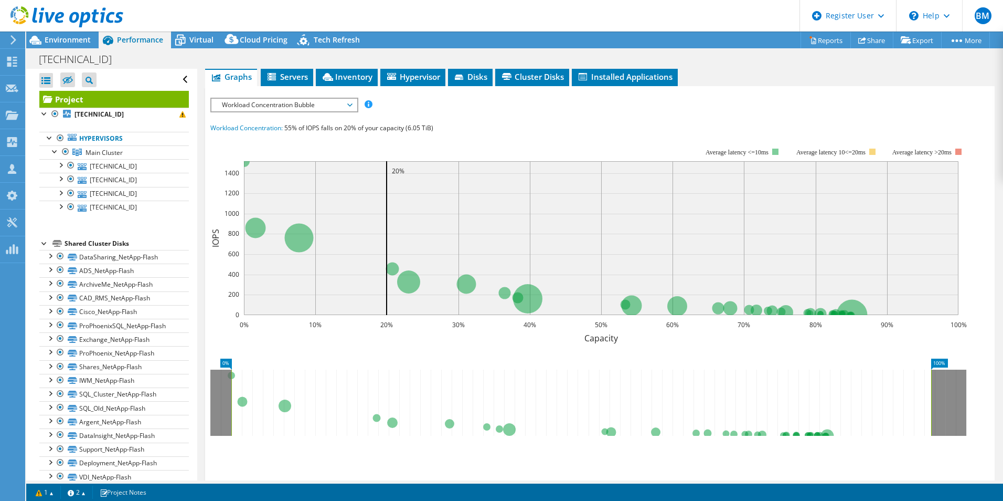
click at [318, 99] on span "Workload Concentration Bubble" at bounding box center [284, 105] width 135 height 13
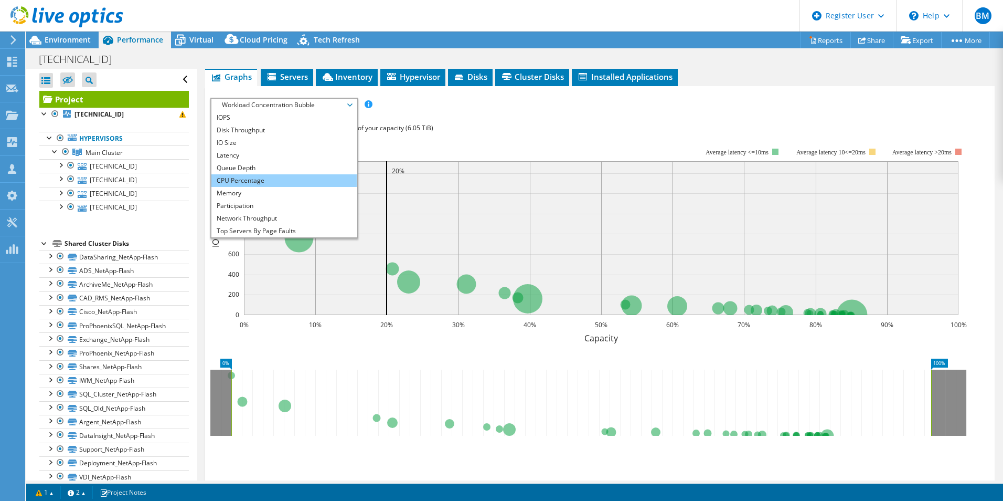
click at [262, 174] on li "CPU Percentage" at bounding box center [283, 180] width 145 height 13
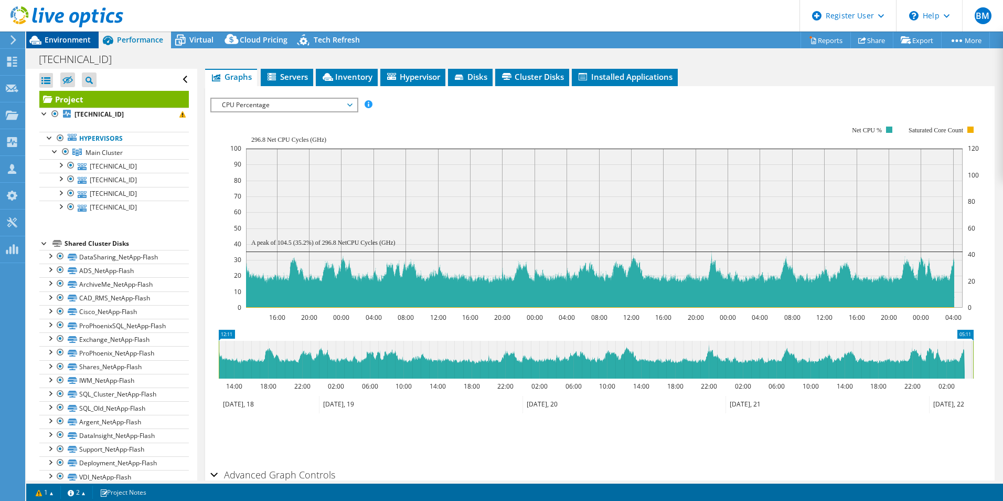
click at [59, 38] on span "Environment" at bounding box center [68, 40] width 46 height 10
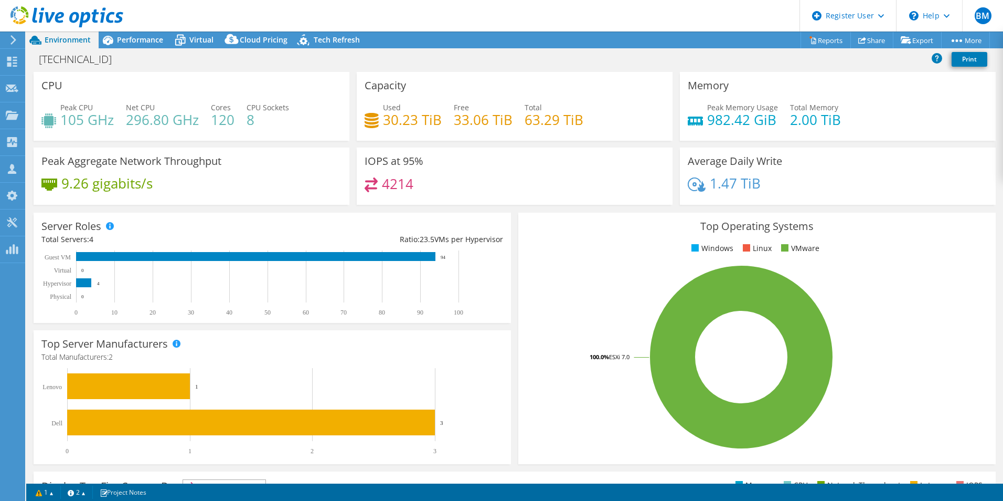
scroll to position [402, 0]
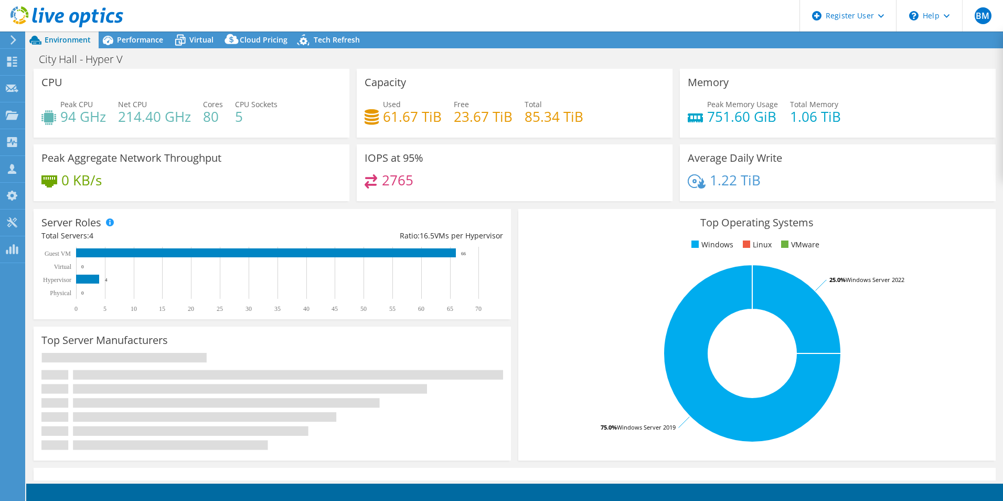
select select "USD"
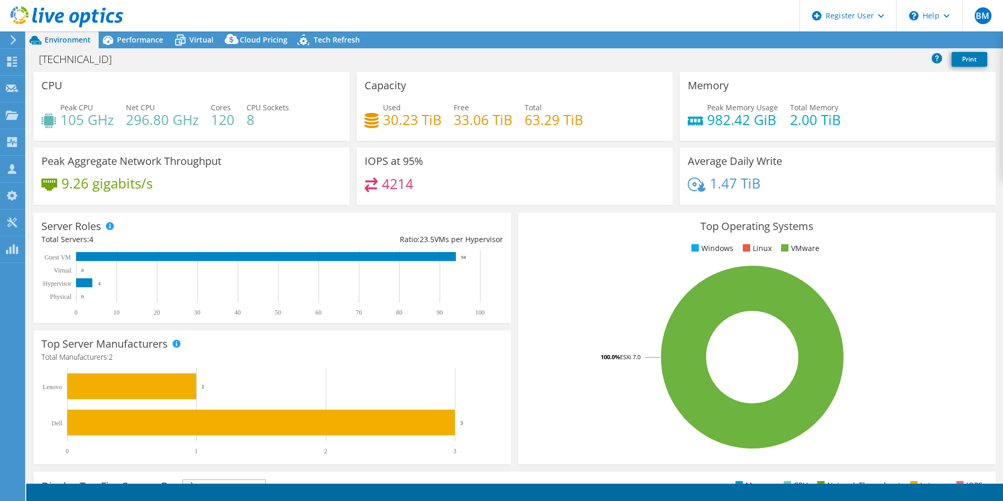
select select "USD"
